Goal: Check status: Check status

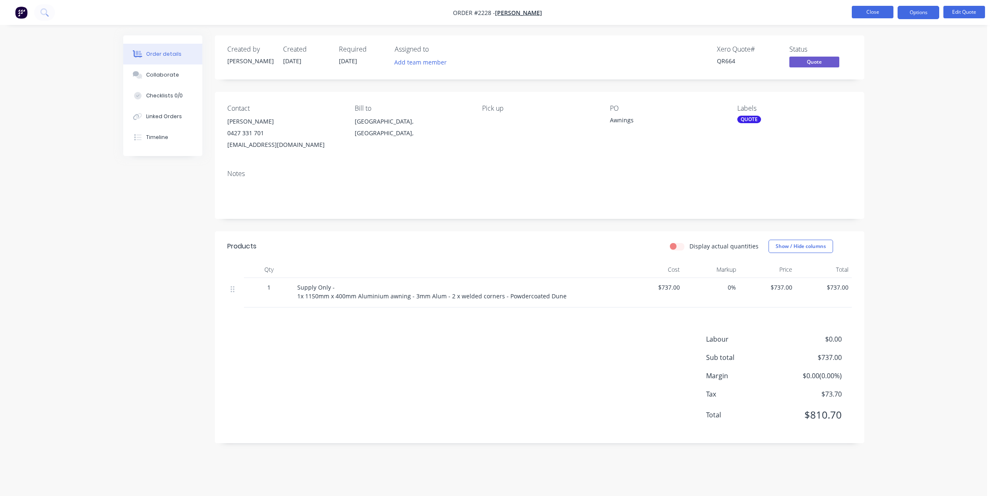
click at [870, 12] on button "Close" at bounding box center [873, 12] width 42 height 12
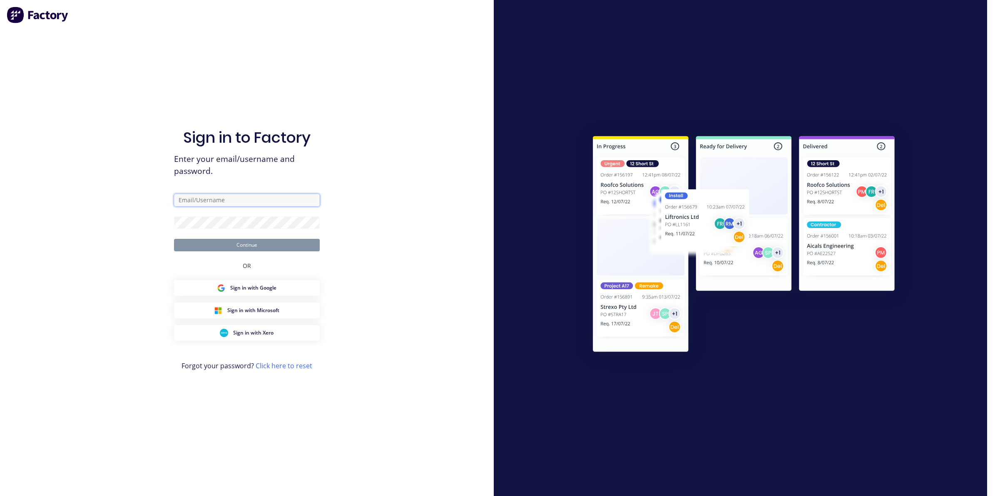
type input "[PERSON_NAME][EMAIL_ADDRESS][DOMAIN_NAME]"
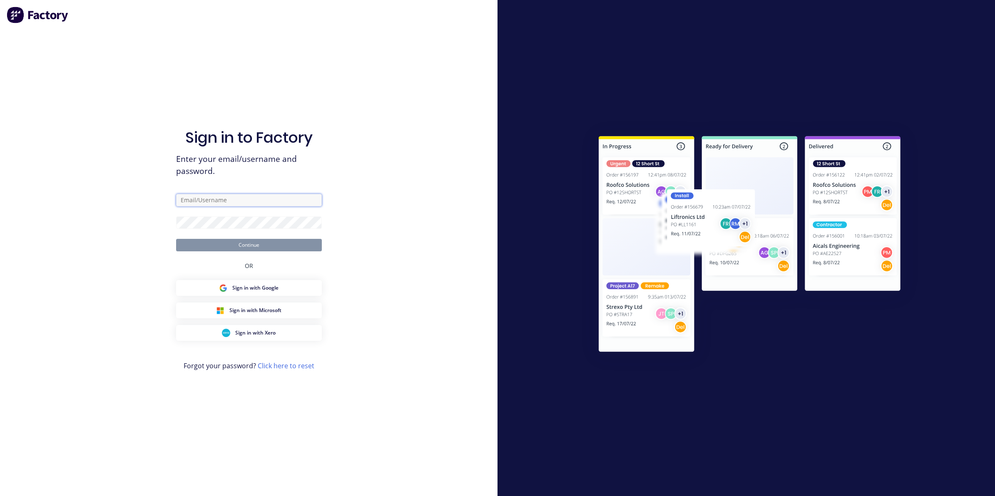
type input "[PERSON_NAME][EMAIL_ADDRESS][DOMAIN_NAME]"
click at [261, 245] on button "Continue" at bounding box center [249, 245] width 146 height 12
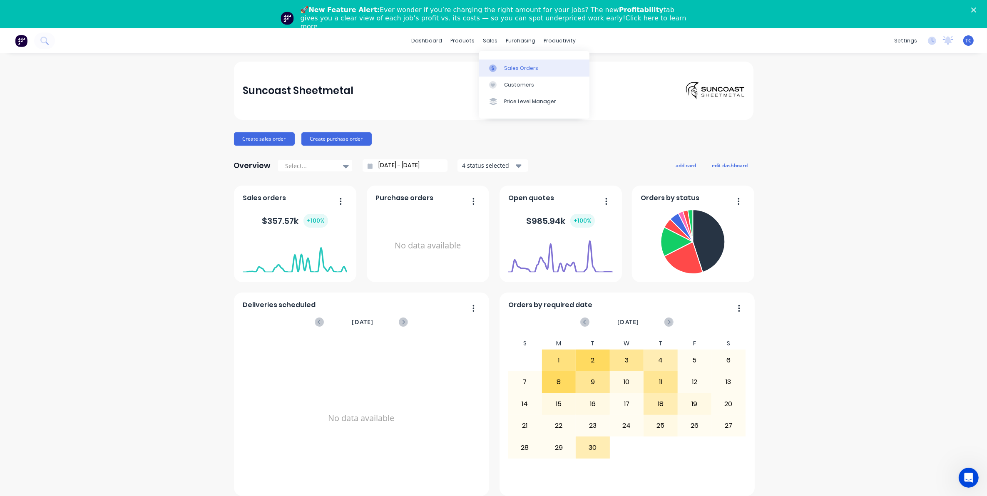
click at [512, 65] on div "Sales Orders" at bounding box center [521, 68] width 34 height 7
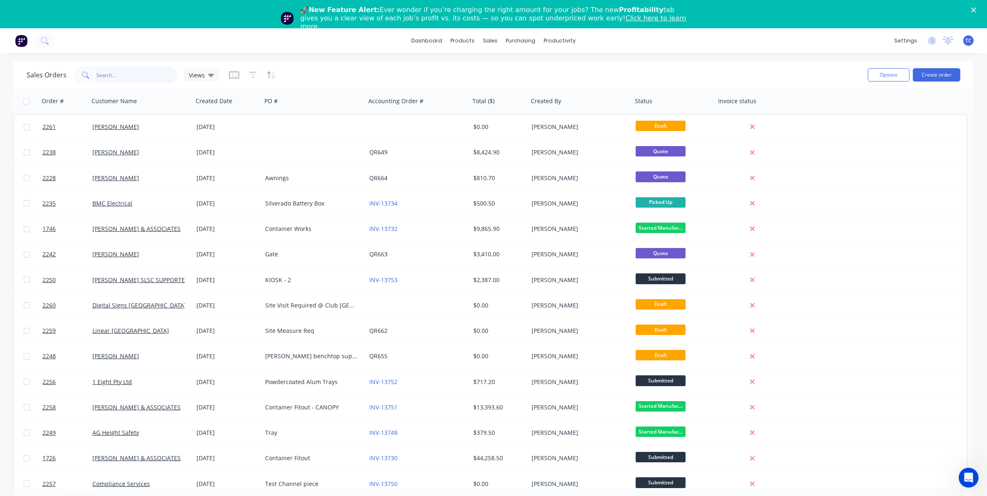
click at [110, 73] on input "text" at bounding box center [137, 75] width 81 height 17
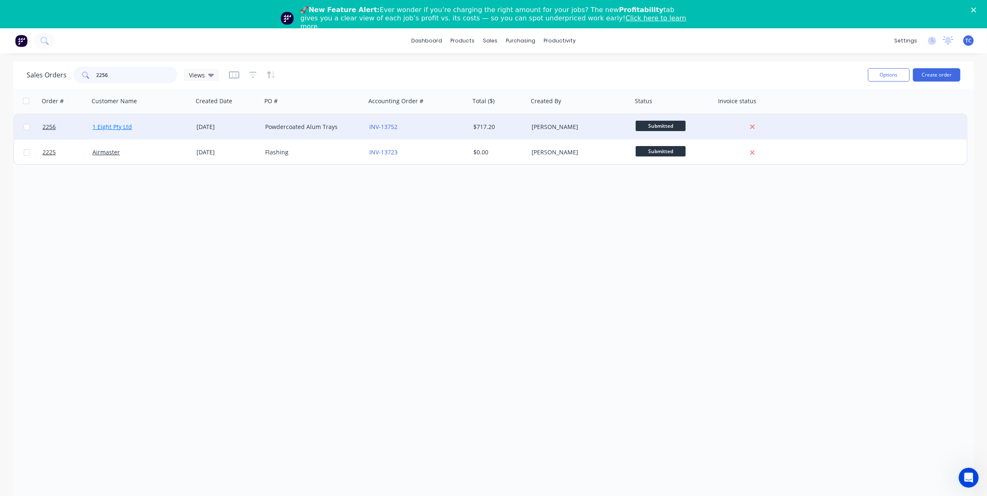
type input "2256"
click at [122, 125] on link "1 Eight Pty Ltd" at bounding box center [112, 127] width 40 height 8
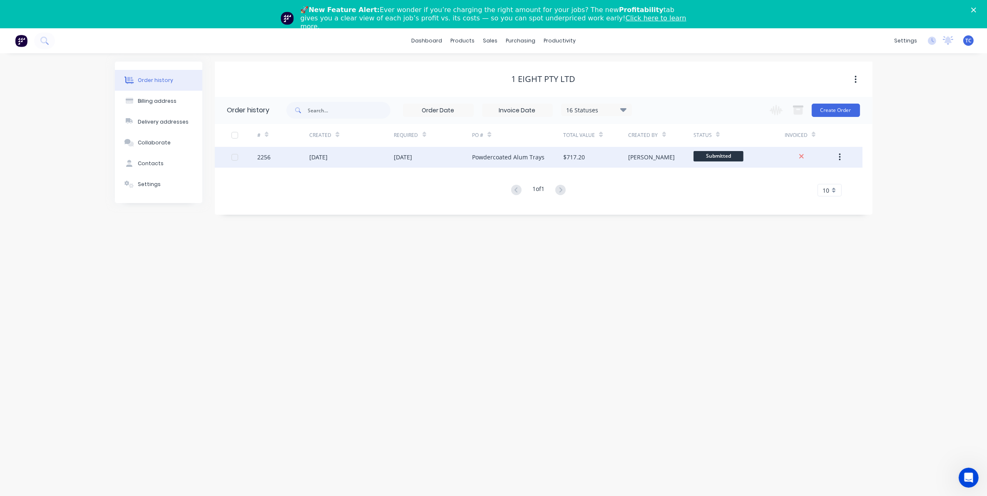
click at [480, 157] on div "Powdercoated Alum Trays" at bounding box center [508, 157] width 72 height 9
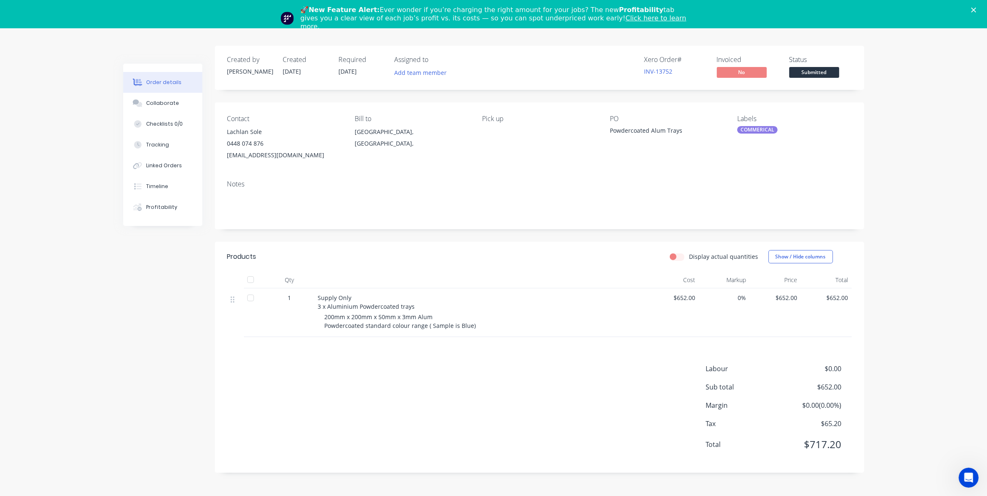
scroll to position [28, 0]
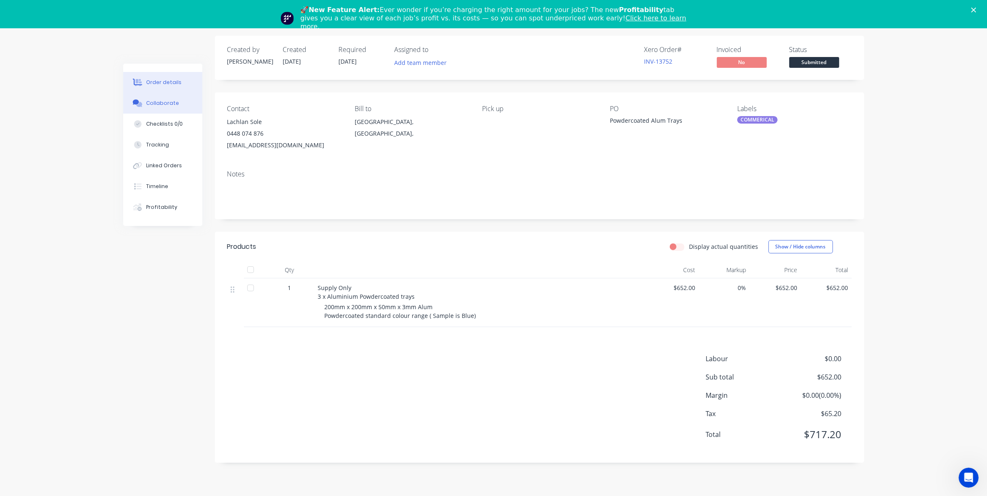
click at [159, 103] on div "Collaborate" at bounding box center [162, 102] width 33 height 7
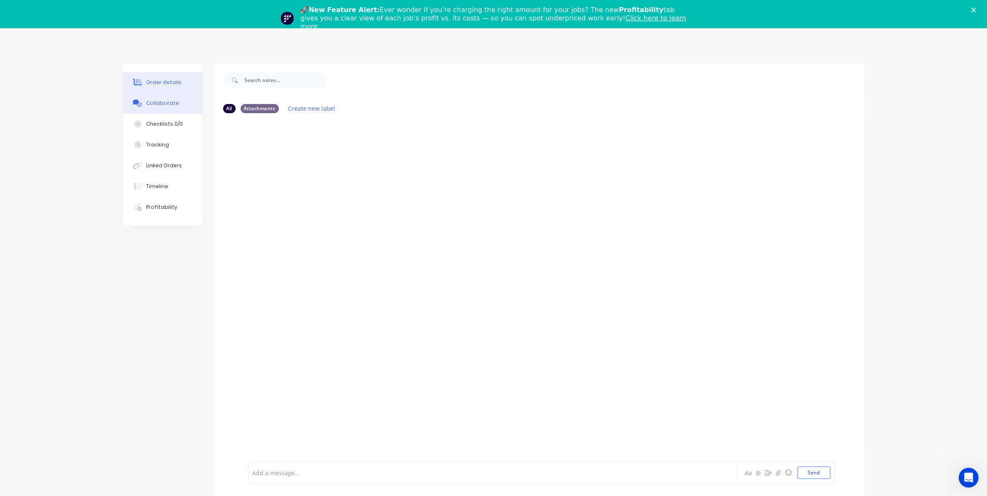
click at [157, 80] on div "Order details" at bounding box center [163, 82] width 35 height 7
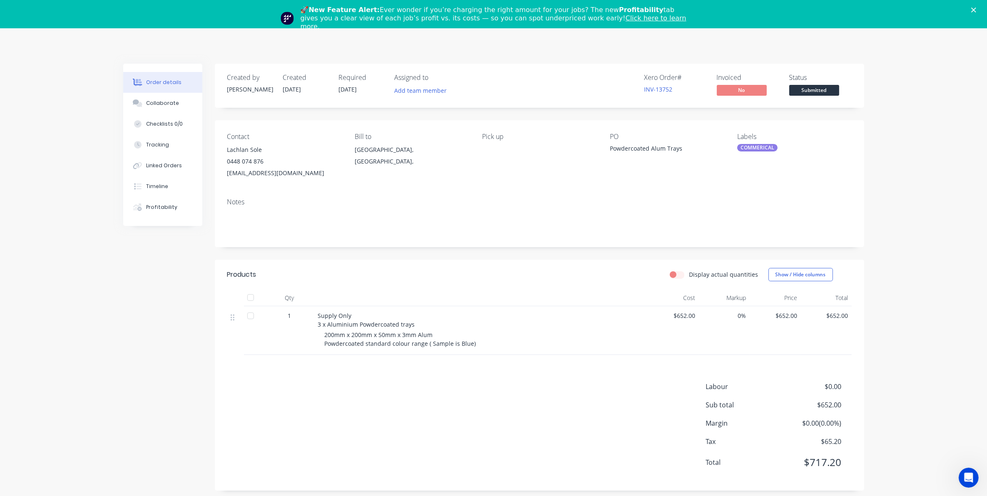
click at [976, 7] on icon "Close" at bounding box center [973, 9] width 5 height 5
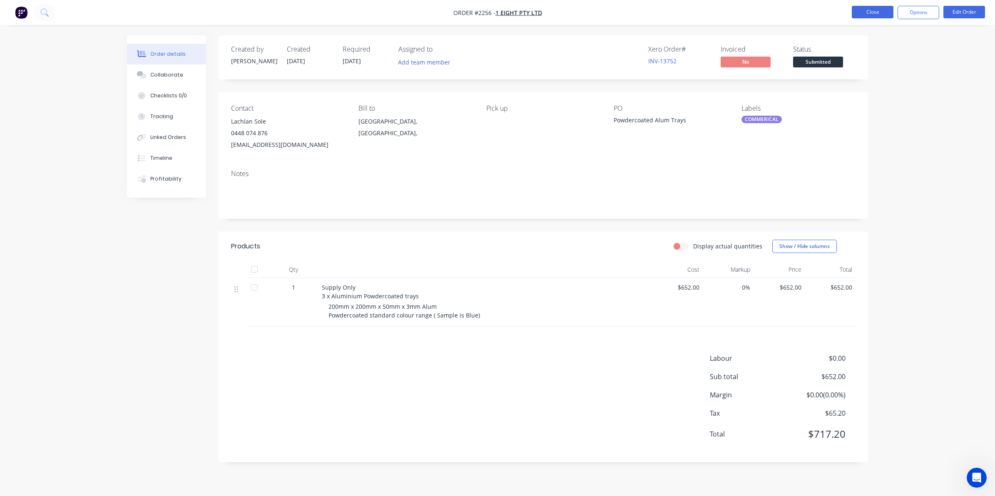
click at [864, 10] on button "Close" at bounding box center [873, 12] width 42 height 12
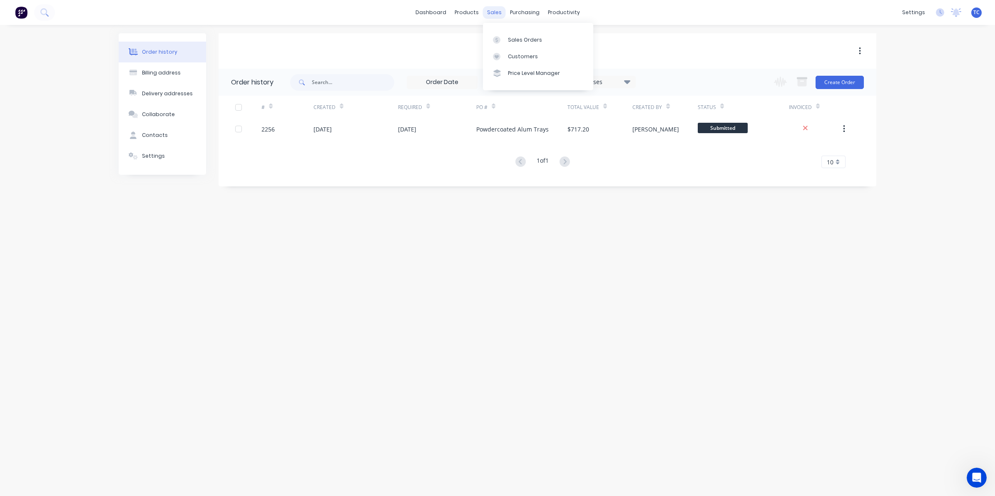
click at [494, 9] on div "sales" at bounding box center [494, 12] width 23 height 12
click at [515, 37] on div "Sales Orders" at bounding box center [525, 39] width 34 height 7
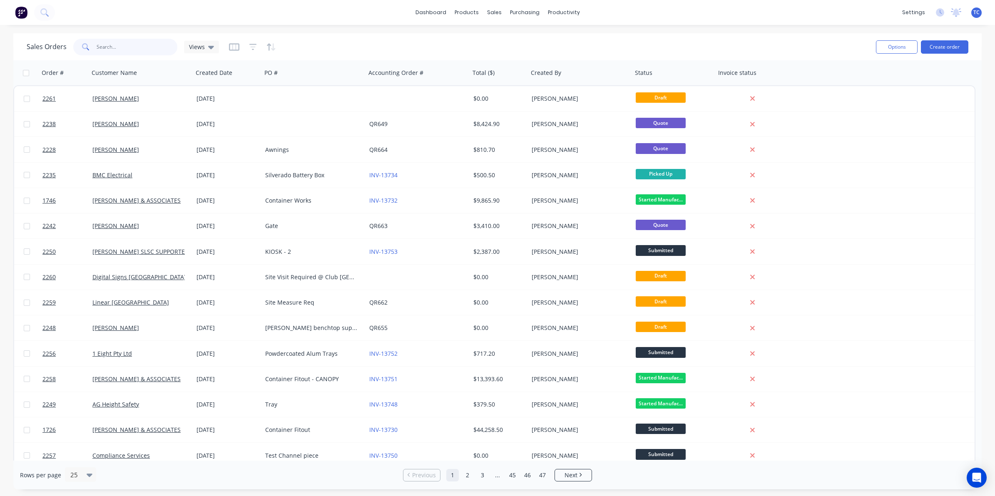
click at [112, 45] on input "text" at bounding box center [137, 47] width 81 height 17
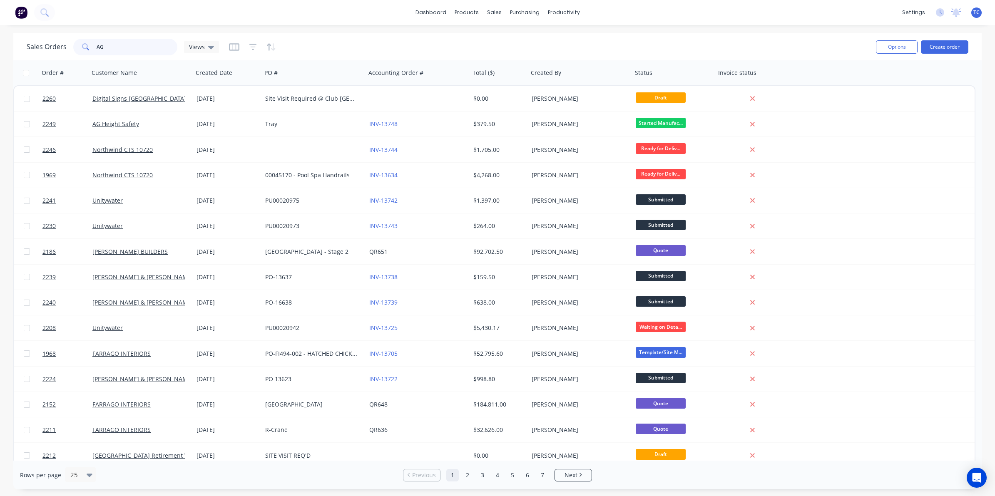
drag, startPoint x: 103, startPoint y: 47, endPoint x: 92, endPoint y: 48, distance: 11.0
click at [92, 48] on div "AG" at bounding box center [125, 47] width 104 height 17
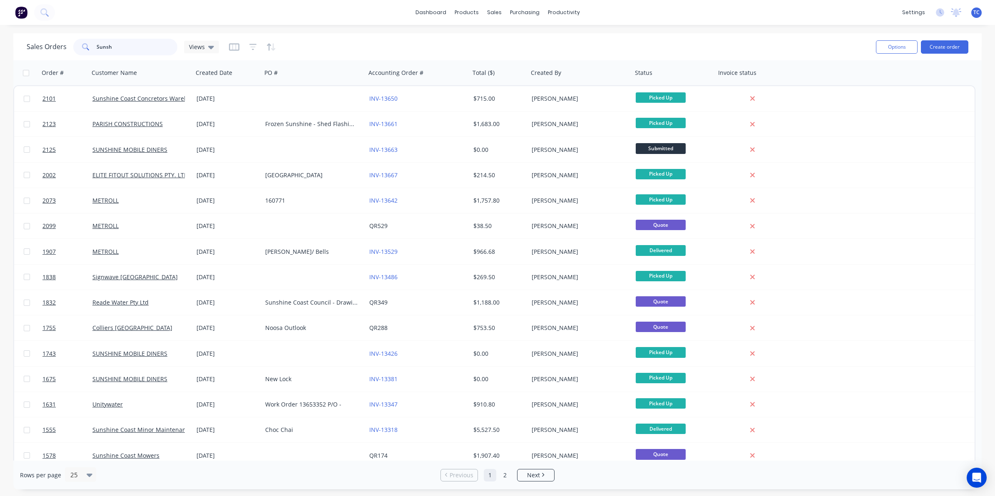
type input "Sunsh"
